Goal: Information Seeking & Learning: Check status

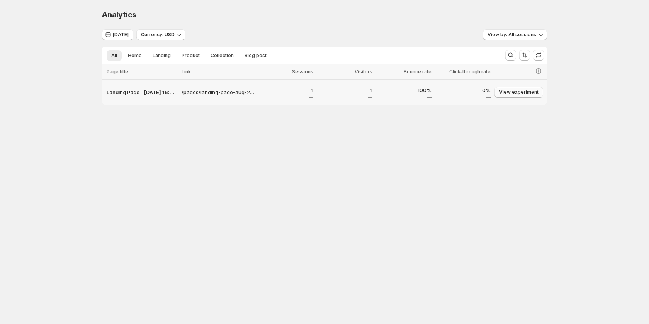
click at [524, 91] on span "View experiment" at bounding box center [518, 92] width 39 height 6
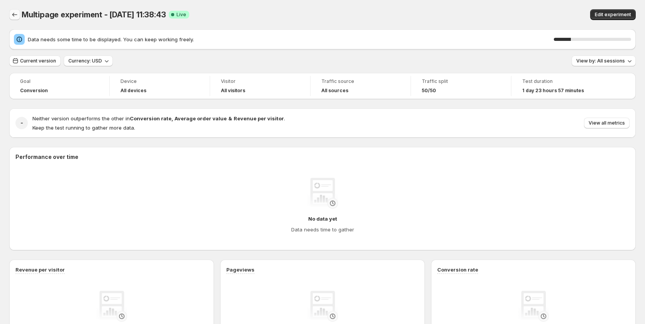
click at [18, 15] on icon "Back" at bounding box center [15, 15] width 8 height 8
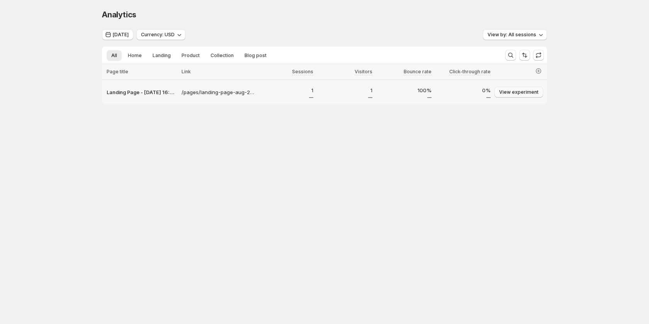
click at [520, 92] on span "View experiment" at bounding box center [518, 92] width 39 height 6
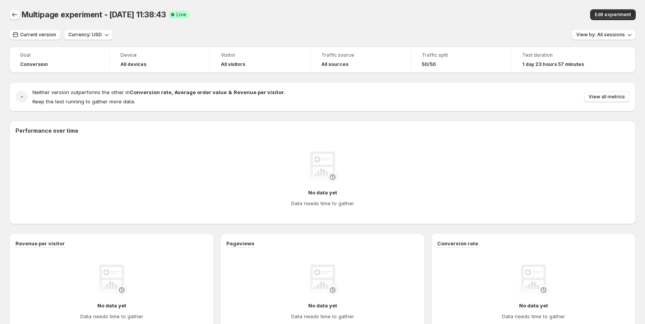
click at [14, 15] on icon "Back" at bounding box center [15, 15] width 8 height 8
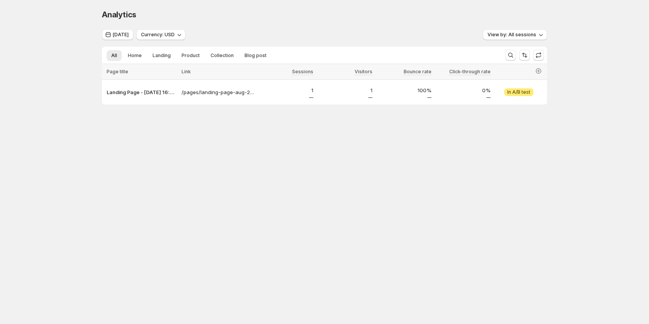
click at [582, 95] on div "Analytics. This page is ready Analytics [DATE] Currency: USD View by: All sessi…" at bounding box center [324, 73] width 649 height 146
click at [535, 36] on span "View by: All sessions" at bounding box center [511, 35] width 49 height 6
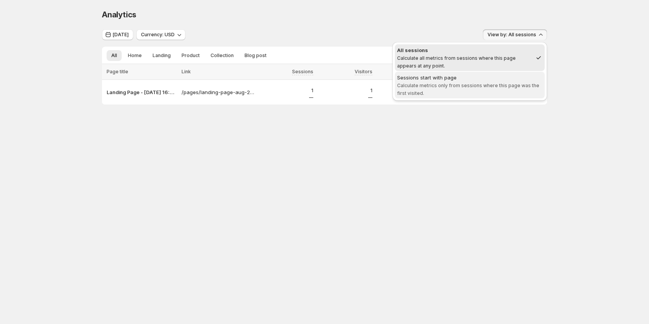
click at [462, 90] on span "Sessions start with page Calculate metrics only from sessions where this page w…" at bounding box center [469, 85] width 145 height 23
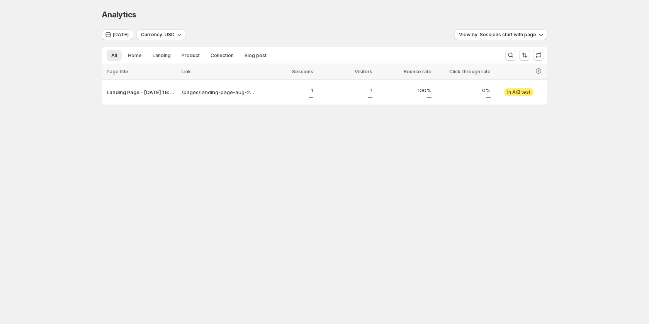
click at [526, 41] on div "[DATE] Currency: USD View by: Sessions start with page All Home Landing Product…" at bounding box center [324, 66] width 445 height 75
click at [512, 36] on span "View by: Sessions start with page" at bounding box center [497, 35] width 77 height 6
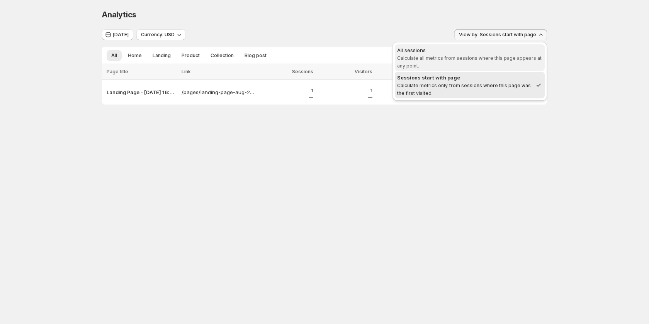
click at [508, 60] on span "Calculate all metrics from sessions where this page appears at any point." at bounding box center [469, 62] width 144 height 14
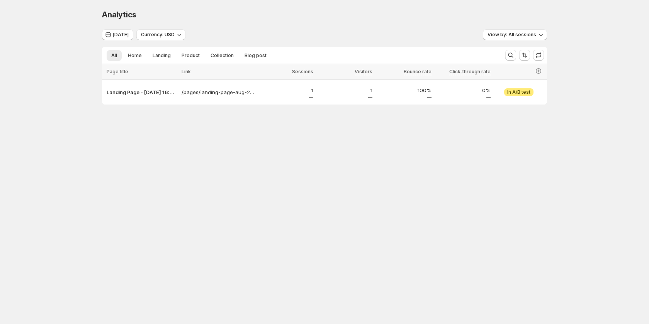
click at [584, 187] on body "Analytics. This page is ready Analytics [DATE] Currency: USD View by: All sessi…" at bounding box center [324, 162] width 649 height 324
drag, startPoint x: 584, startPoint y: 187, endPoint x: 584, endPoint y: 195, distance: 8.9
click at [584, 195] on body "Analytics. This page is ready Analytics [DATE] Currency: USD View by: All sessi…" at bounding box center [324, 162] width 649 height 324
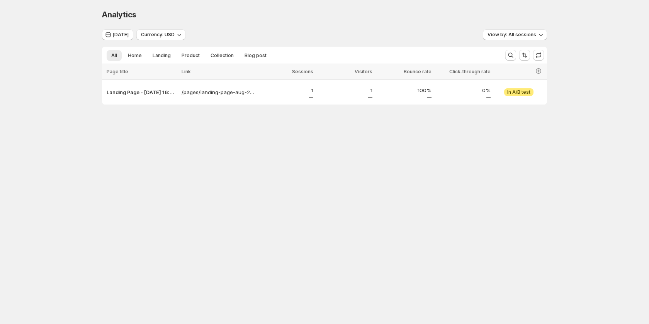
click at [581, 196] on body "Analytics. This page is ready Analytics [DATE] Currency: USD View by: All sessi…" at bounding box center [324, 162] width 649 height 324
click at [123, 32] on span "[DATE]" at bounding box center [121, 35] width 16 height 6
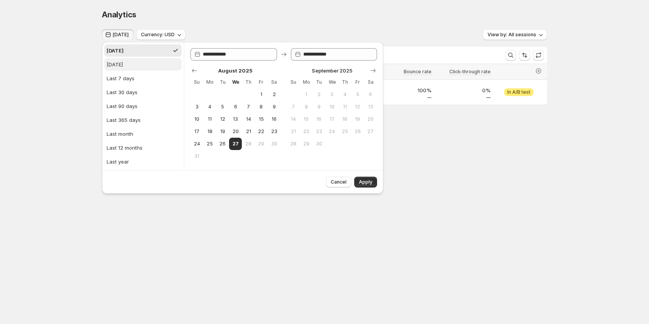
click at [137, 63] on button "[DATE]" at bounding box center [142, 64] width 77 height 12
type input "**********"
click at [355, 181] on button "Apply" at bounding box center [365, 182] width 23 height 11
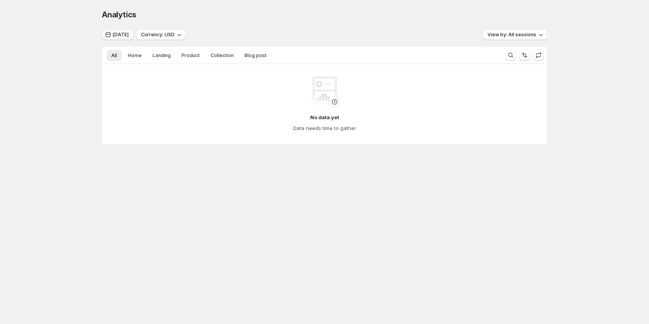
click at [117, 32] on span "[DATE]" at bounding box center [121, 35] width 16 height 6
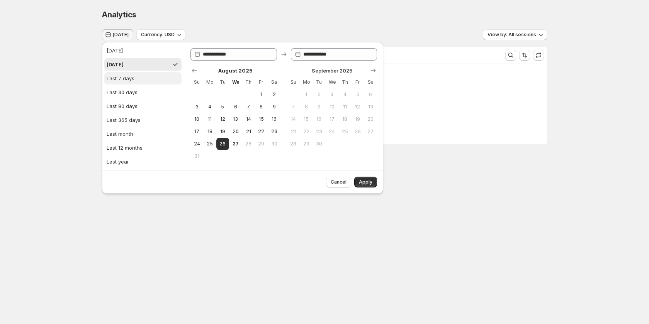
click at [123, 72] on button "Last 7 days" at bounding box center [142, 78] width 77 height 12
type input "**********"
click at [371, 183] on span "Apply" at bounding box center [366, 182] width 14 height 6
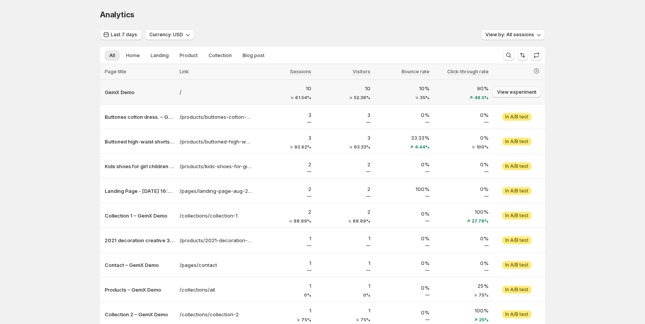
click at [521, 92] on span "View experiment" at bounding box center [516, 92] width 39 height 6
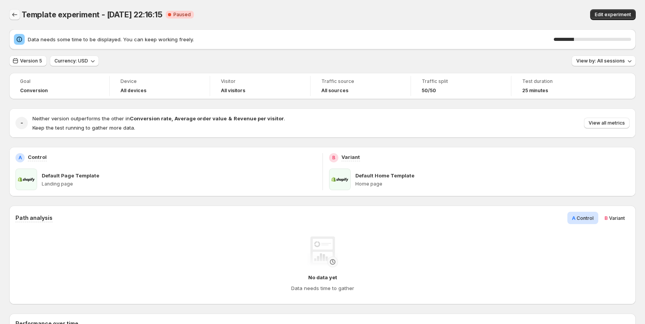
click at [15, 17] on icon "Back" at bounding box center [15, 15] width 8 height 8
